Goal: Task Accomplishment & Management: Manage account settings

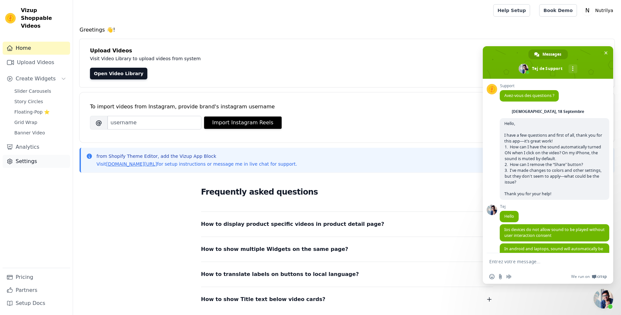
click at [25, 155] on link "Settings" at bounding box center [36, 161] width 67 height 13
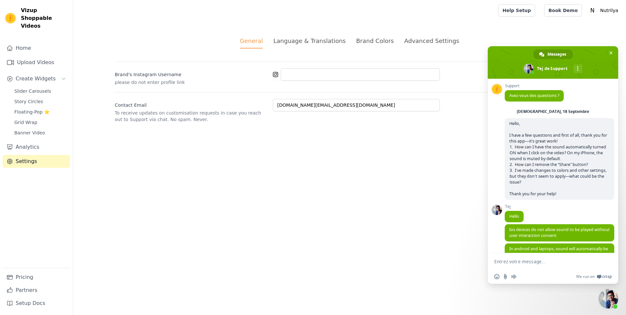
click at [390, 38] on ul "General Language & Translations Brand Colors Advanced Settings" at bounding box center [349, 42] width 469 height 12
click at [410, 41] on div "Advanced Settings" at bounding box center [431, 40] width 55 height 9
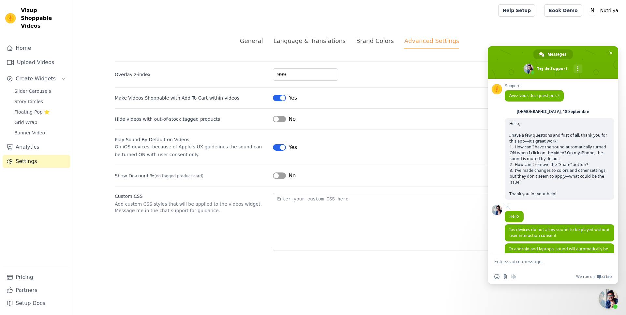
click at [374, 40] on div "Brand Colors" at bounding box center [375, 40] width 38 height 9
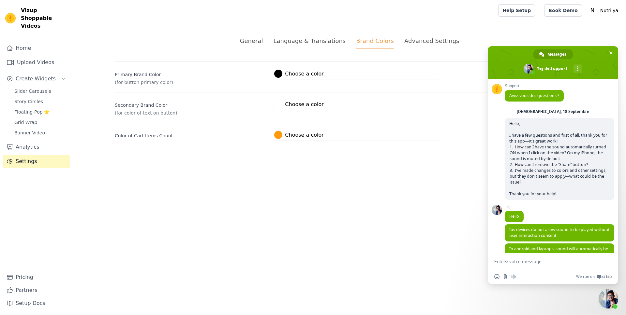
click at [327, 39] on div "Language & Translations" at bounding box center [309, 40] width 72 height 9
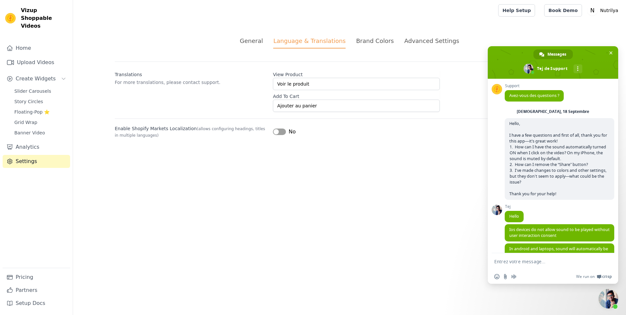
click at [263, 41] on div "General" at bounding box center [251, 40] width 23 height 9
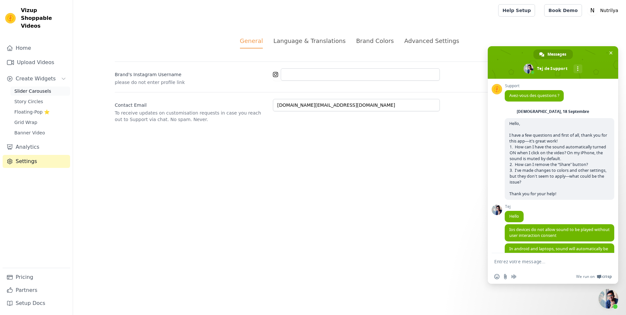
click at [22, 88] on span "Slider Carousels" at bounding box center [32, 91] width 37 height 7
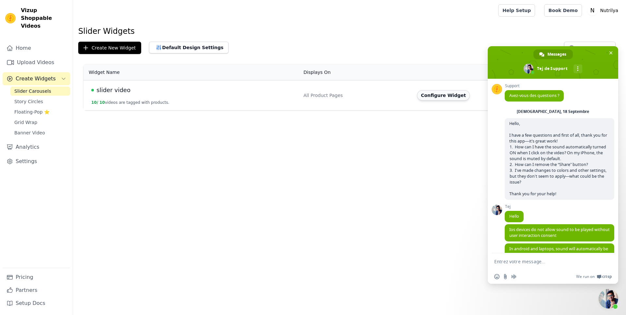
click at [434, 94] on button "Configure Widget" at bounding box center [443, 95] width 53 height 10
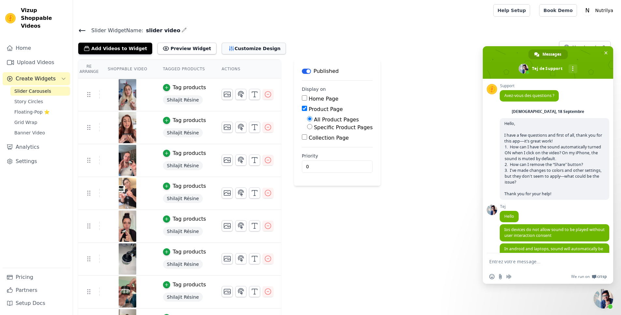
click at [234, 49] on button "Customize Design" at bounding box center [254, 49] width 64 height 12
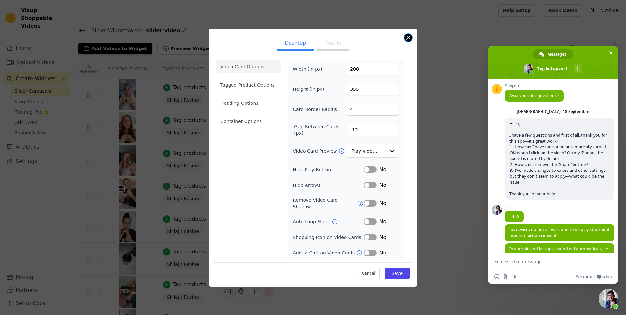
click at [411, 38] on button "Close modal" at bounding box center [408, 38] width 8 height 8
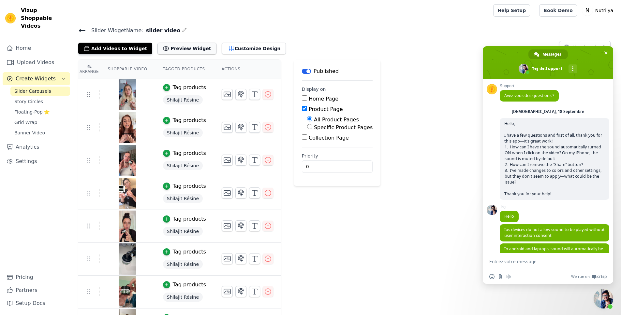
click at [167, 43] on button "Preview Widget" at bounding box center [186, 49] width 59 height 12
click at [84, 31] on icon at bounding box center [82, 31] width 8 height 8
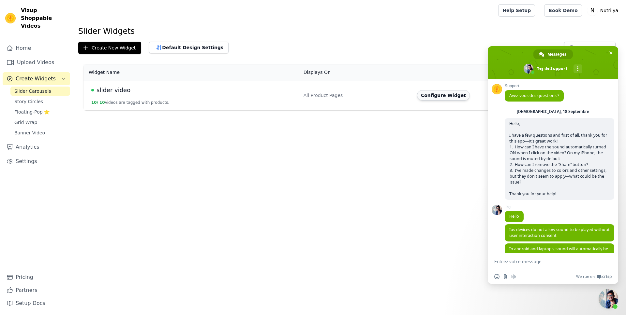
click at [449, 96] on button "Configure Widget" at bounding box center [443, 95] width 53 height 10
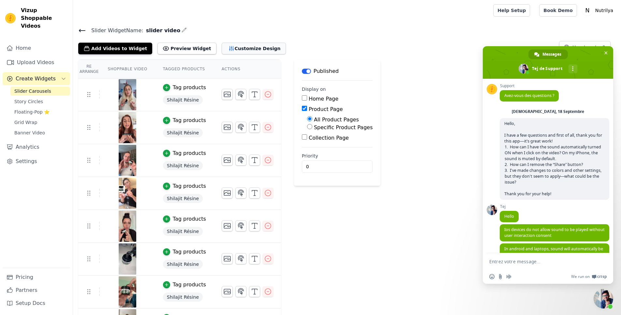
click at [239, 51] on button "Customize Design" at bounding box center [254, 49] width 64 height 12
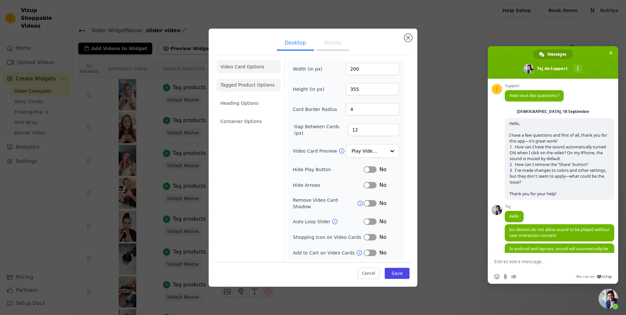
click at [241, 87] on li "Tagged Product Options" at bounding box center [248, 85] width 64 height 13
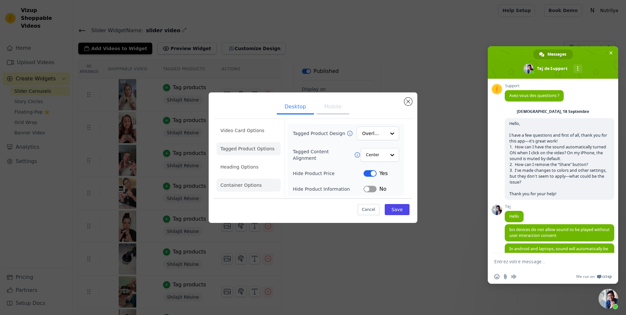
click at [241, 165] on li "Heading Options" at bounding box center [248, 167] width 64 height 13
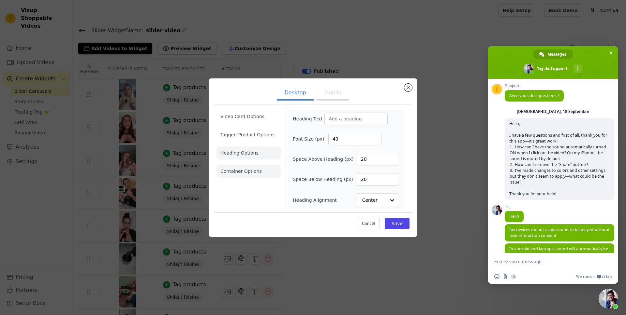
click at [245, 165] on li "Container Options" at bounding box center [248, 171] width 64 height 13
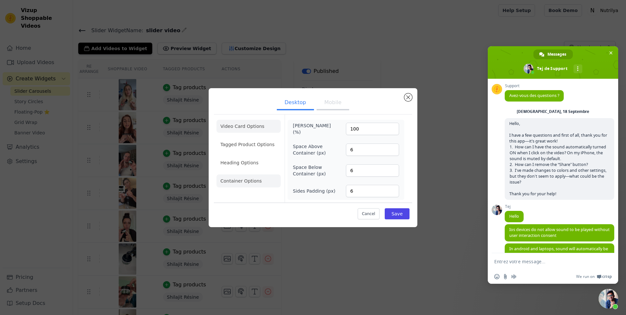
click at [238, 128] on li "Video Card Options" at bounding box center [248, 126] width 64 height 13
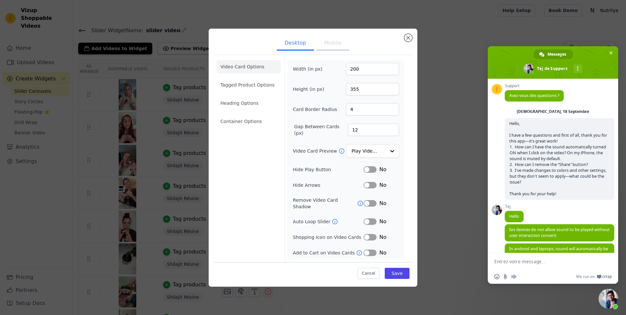
click at [333, 50] on button "Mobile" at bounding box center [332, 43] width 33 height 14
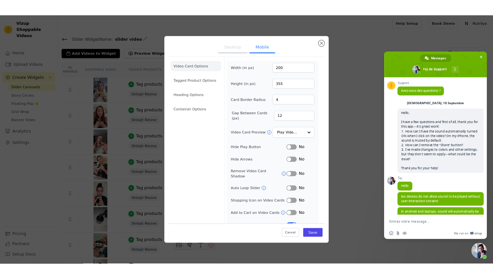
scroll to position [6, 0]
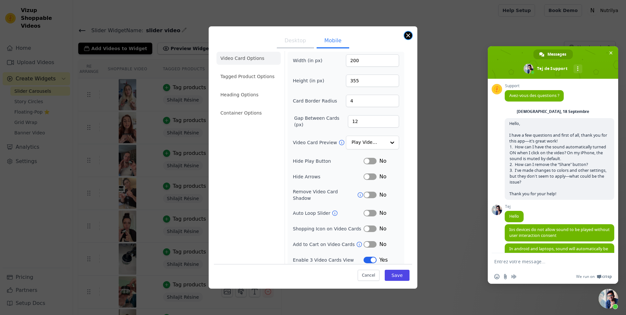
click at [405, 34] on button "Close modal" at bounding box center [408, 36] width 8 height 8
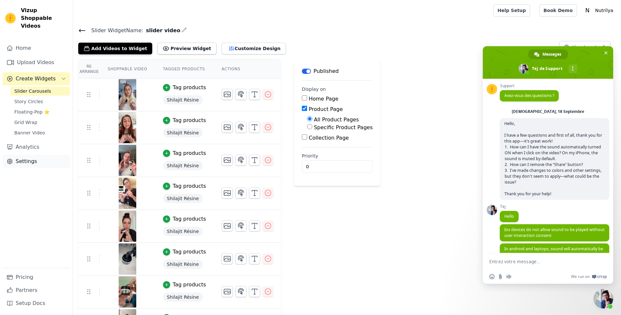
click at [21, 155] on link "Settings" at bounding box center [36, 161] width 67 height 13
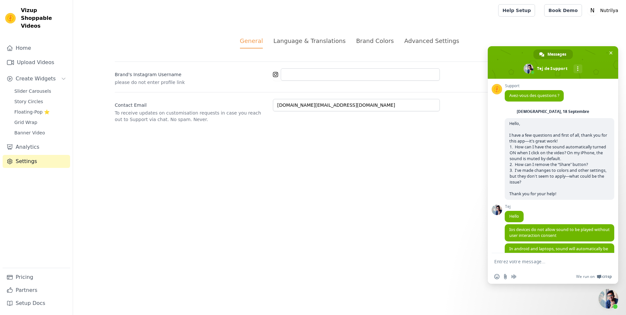
click at [404, 41] on div "Advanced Settings" at bounding box center [431, 40] width 55 height 9
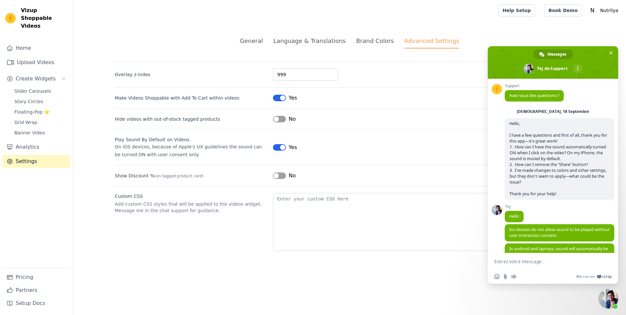
click at [365, 47] on li "Brand Colors" at bounding box center [375, 42] width 38 height 12
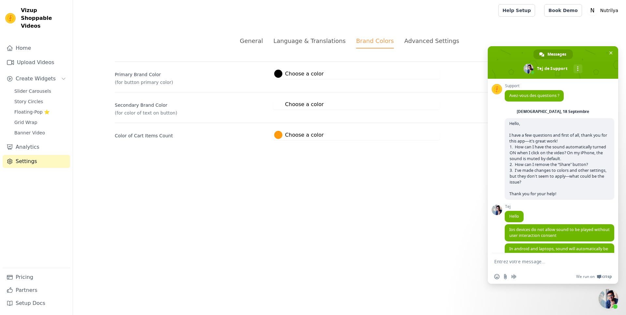
click at [295, 42] on div "Language & Translations" at bounding box center [309, 40] width 72 height 9
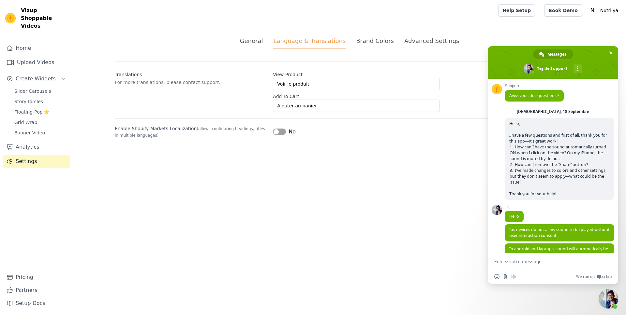
click at [253, 39] on div "General" at bounding box center [251, 40] width 23 height 9
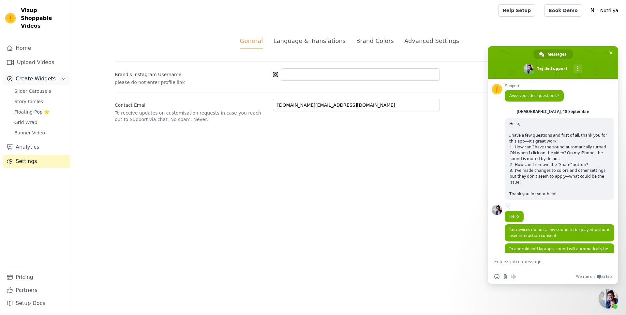
click at [24, 75] on span "Create Widgets" at bounding box center [36, 79] width 40 height 8
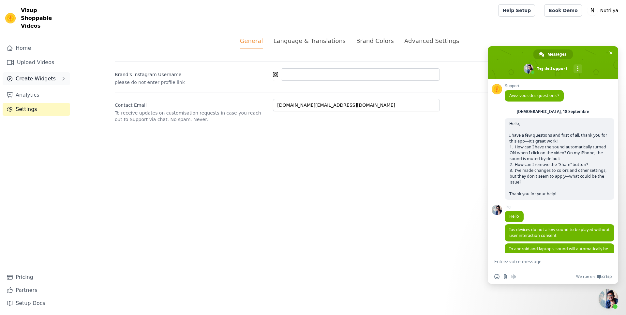
click at [30, 75] on span "Create Widgets" at bounding box center [36, 79] width 40 height 8
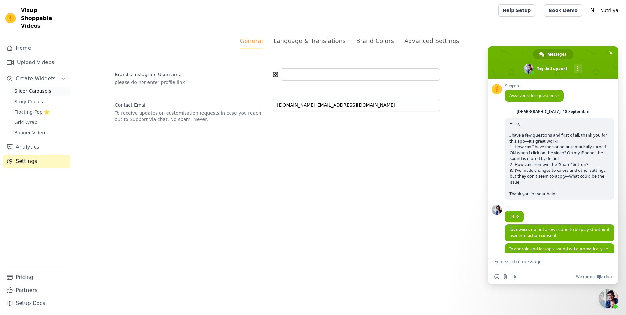
click at [29, 87] on link "Slider Carousels" at bounding box center [40, 91] width 60 height 9
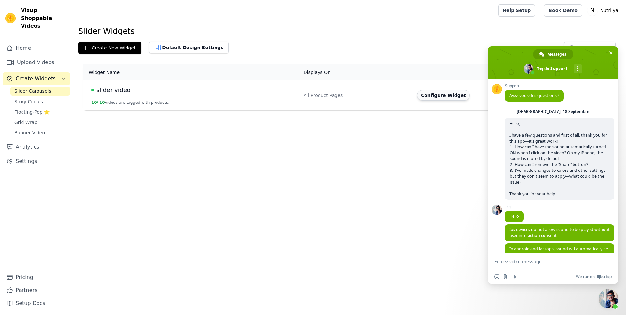
click at [434, 96] on button "Configure Widget" at bounding box center [443, 95] width 53 height 10
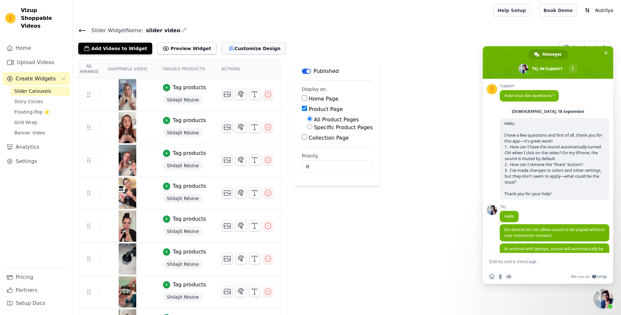
click at [249, 52] on button "Customize Design" at bounding box center [254, 49] width 64 height 12
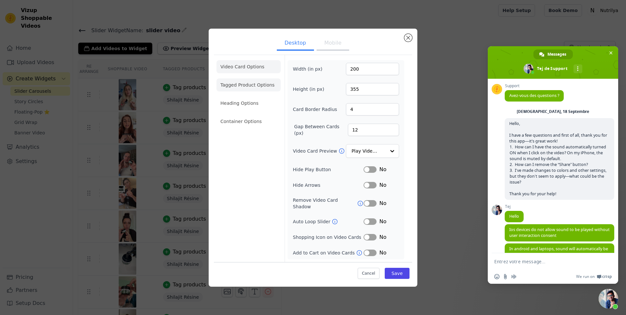
click at [254, 87] on li "Tagged Product Options" at bounding box center [248, 85] width 64 height 13
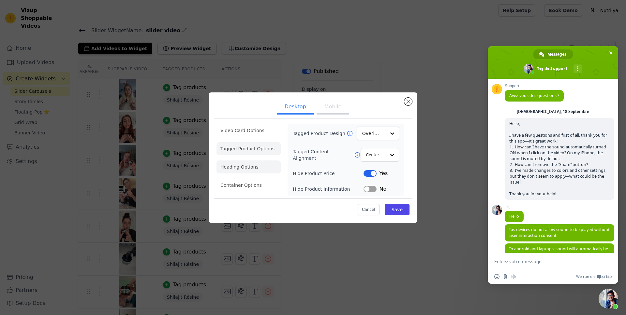
click at [252, 169] on li "Heading Options" at bounding box center [248, 167] width 64 height 13
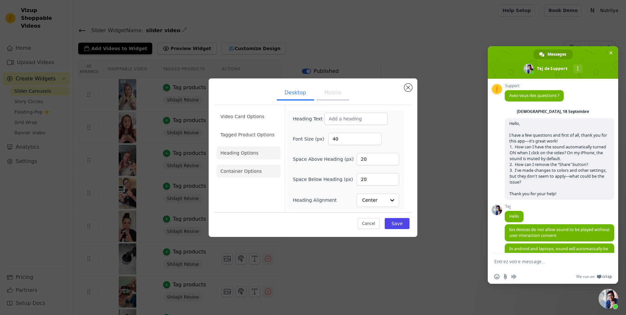
click at [250, 172] on li "Container Options" at bounding box center [248, 171] width 64 height 13
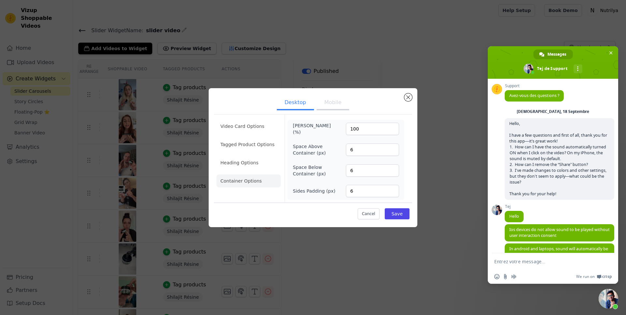
click at [321, 103] on button "Mobile" at bounding box center [332, 103] width 33 height 14
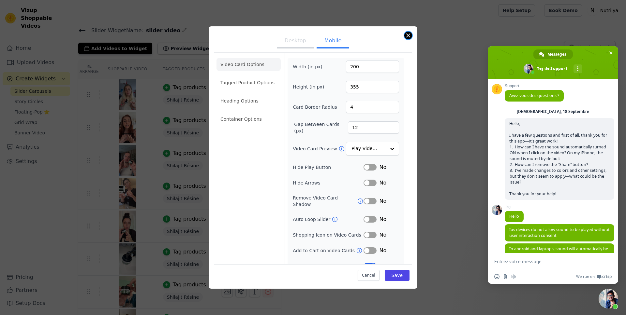
click at [408, 37] on button "Close modal" at bounding box center [408, 36] width 8 height 8
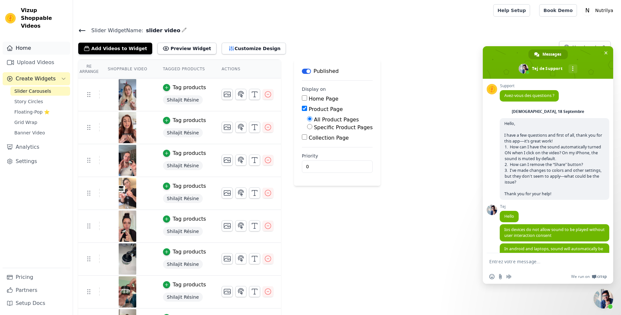
click at [20, 44] on link "Home" at bounding box center [36, 48] width 67 height 13
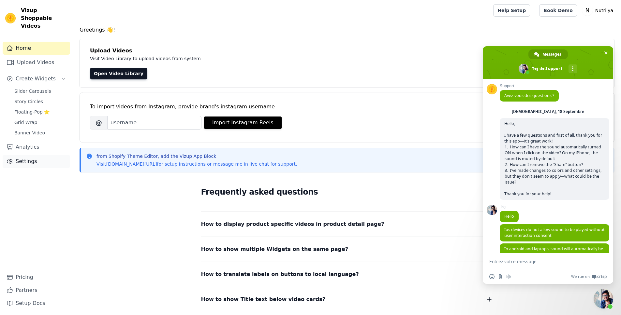
click at [26, 155] on link "Settings" at bounding box center [36, 161] width 67 height 13
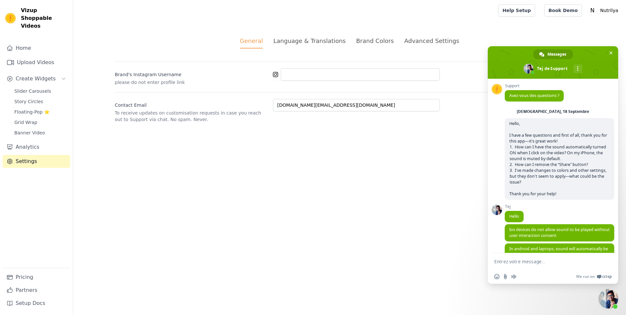
click at [287, 42] on div "Language & Translations" at bounding box center [309, 40] width 72 height 9
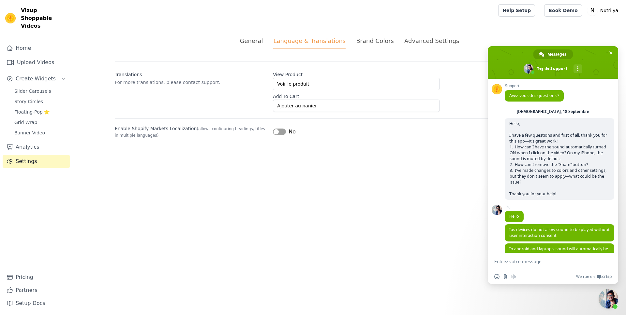
click at [356, 42] on div "Brand Colors" at bounding box center [375, 40] width 38 height 9
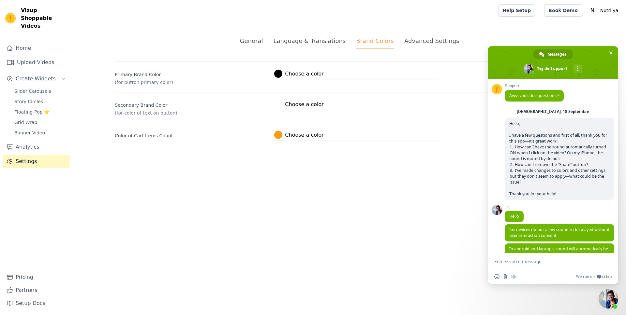
click at [406, 41] on div "Advanced Settings" at bounding box center [431, 40] width 55 height 9
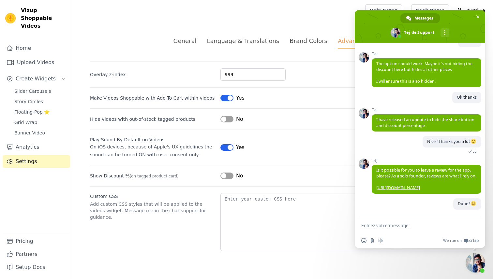
scroll to position [526, 0]
